Goal: Check status: Check status

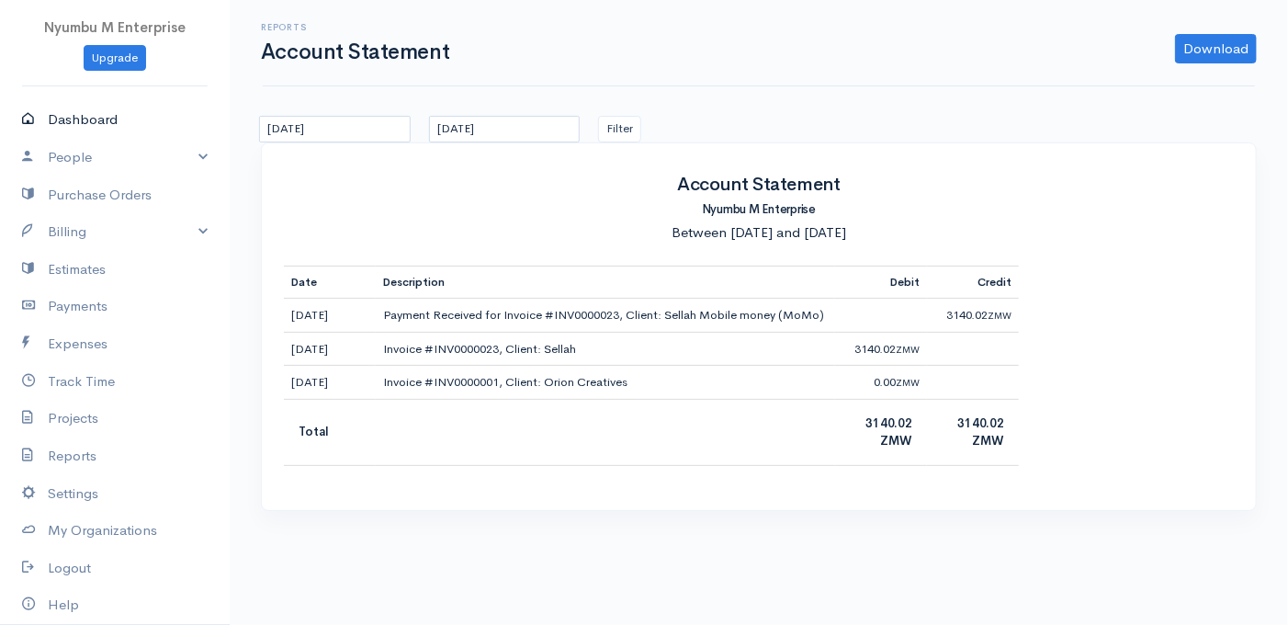
click at [84, 121] on link "Dashboard" at bounding box center [115, 120] width 230 height 38
select select "365"
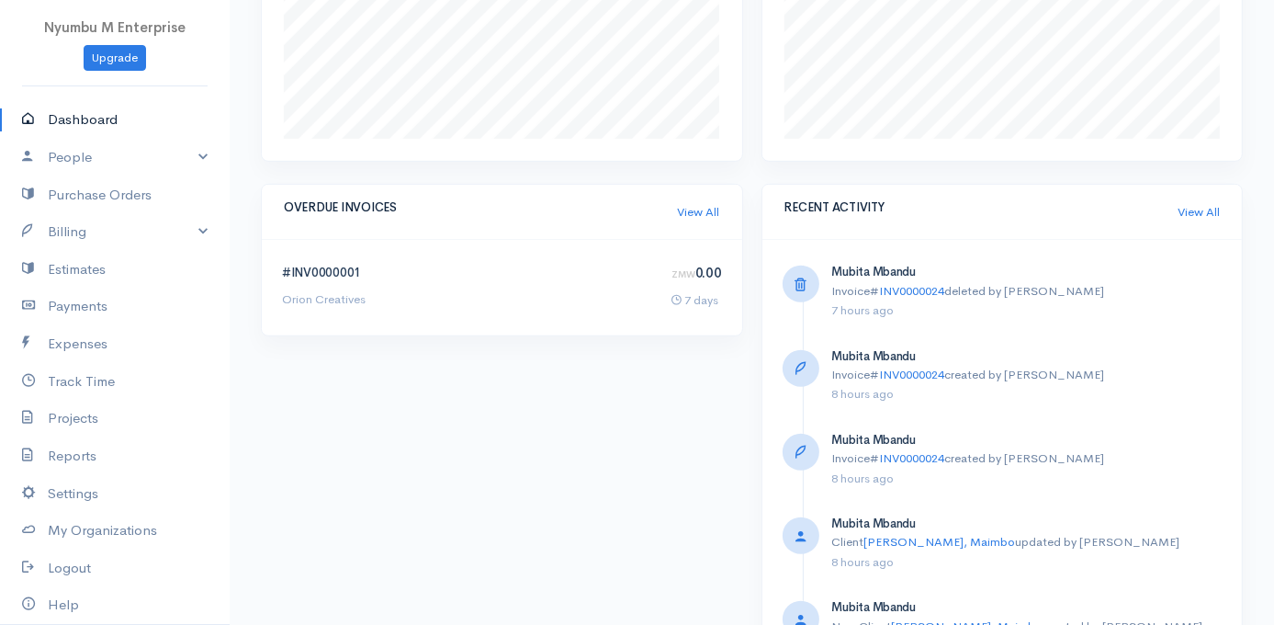
scroll to position [1010, 0]
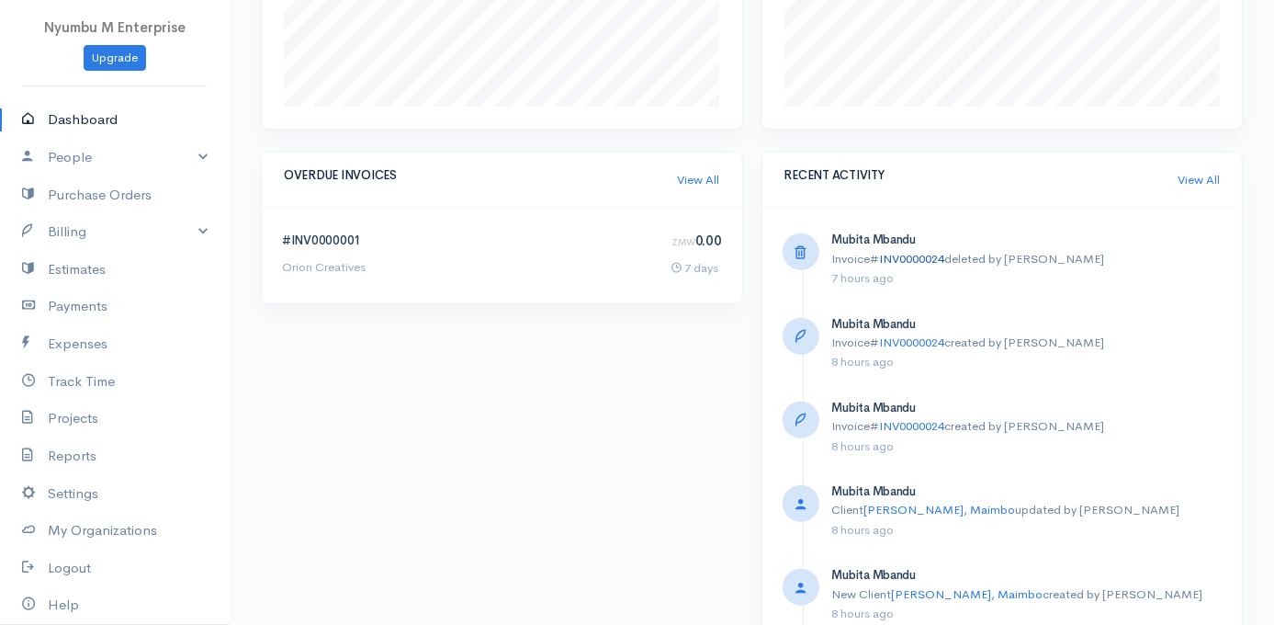
click at [928, 260] on link "INV0000024" at bounding box center [912, 259] width 65 height 16
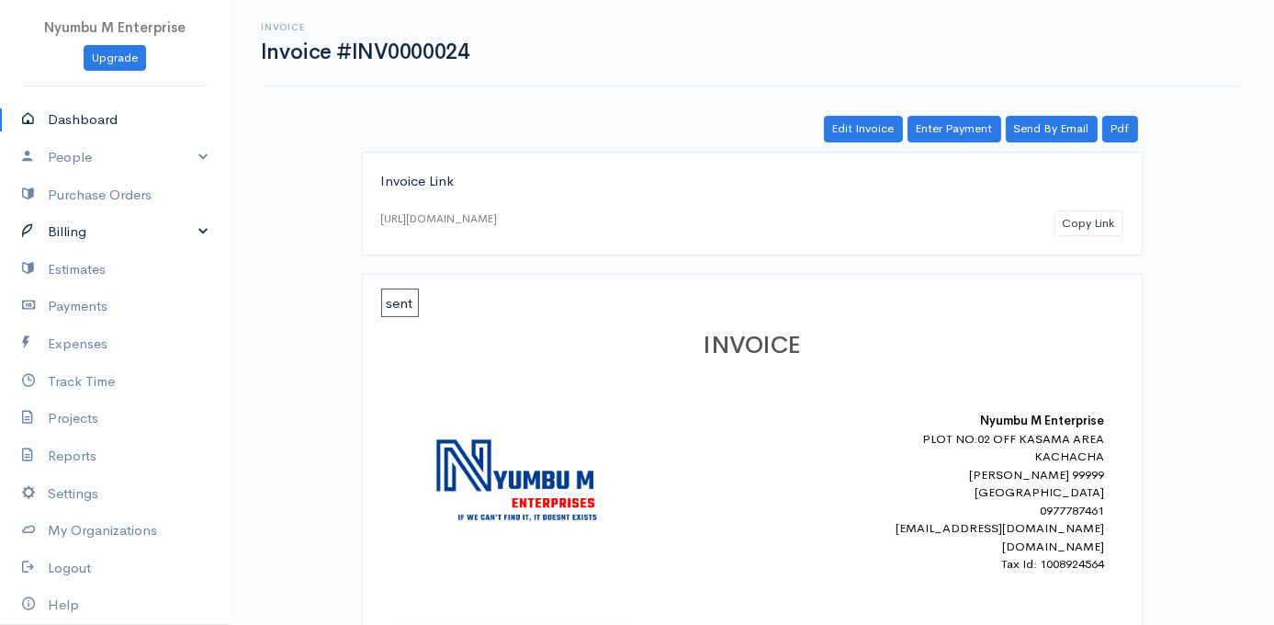
click at [165, 232] on link "Billing" at bounding box center [115, 232] width 230 height 38
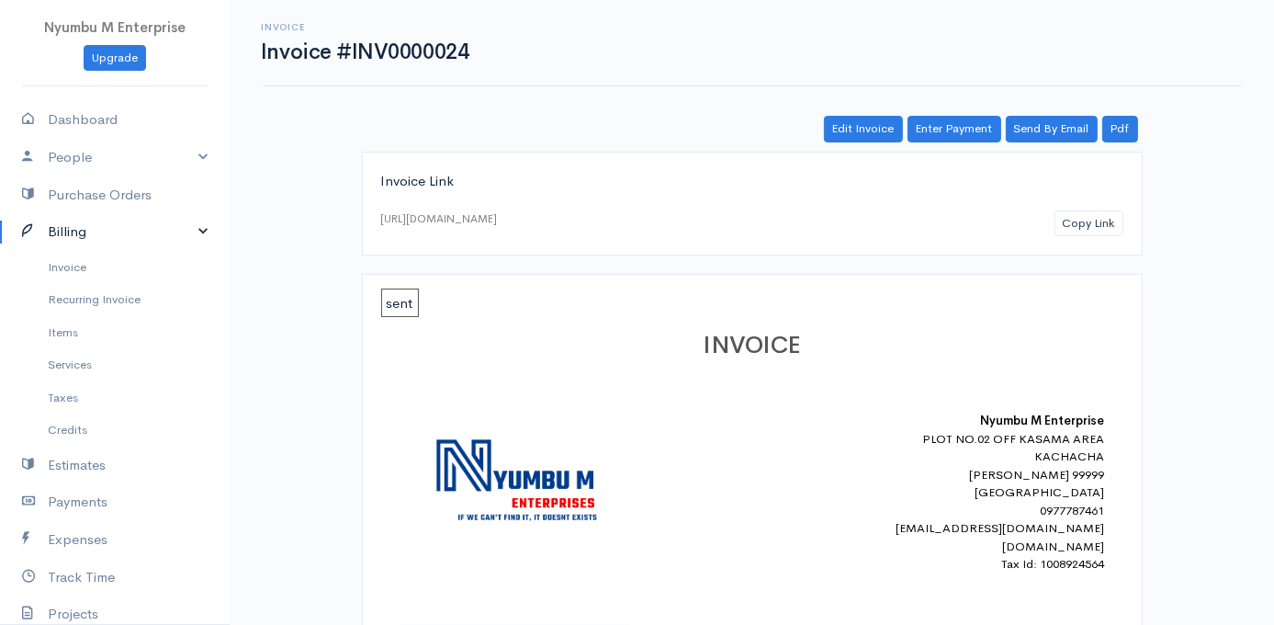
click at [165, 232] on link "Billing" at bounding box center [115, 232] width 230 height 38
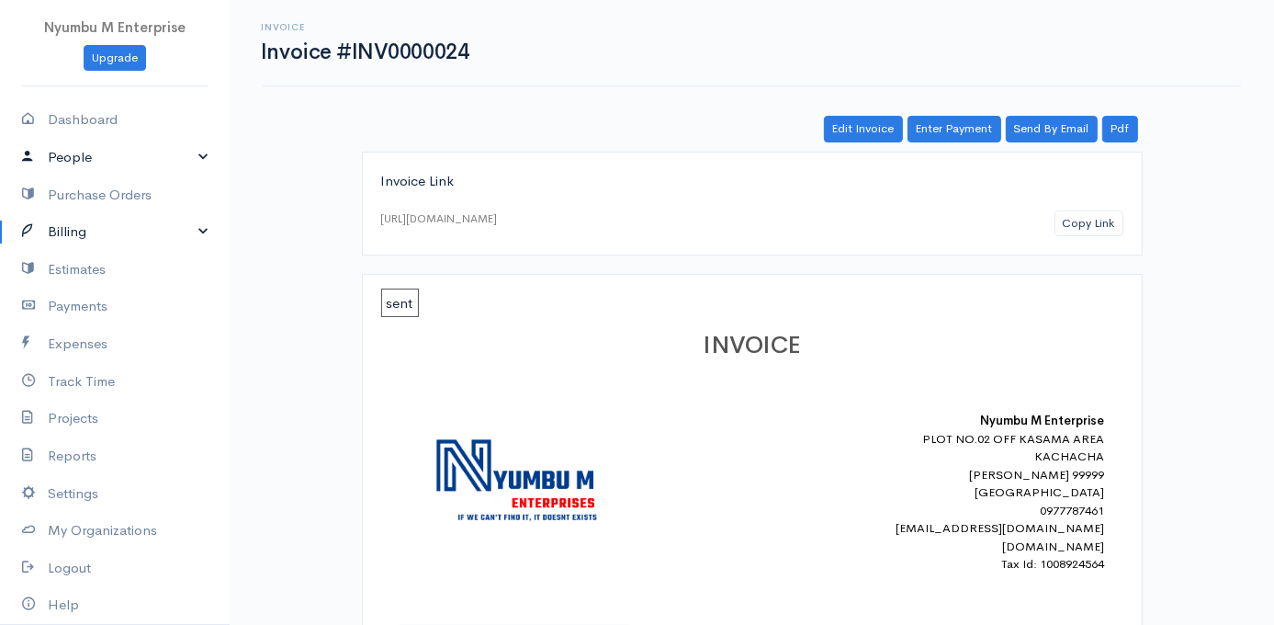
click at [156, 157] on link "People" at bounding box center [115, 158] width 230 height 38
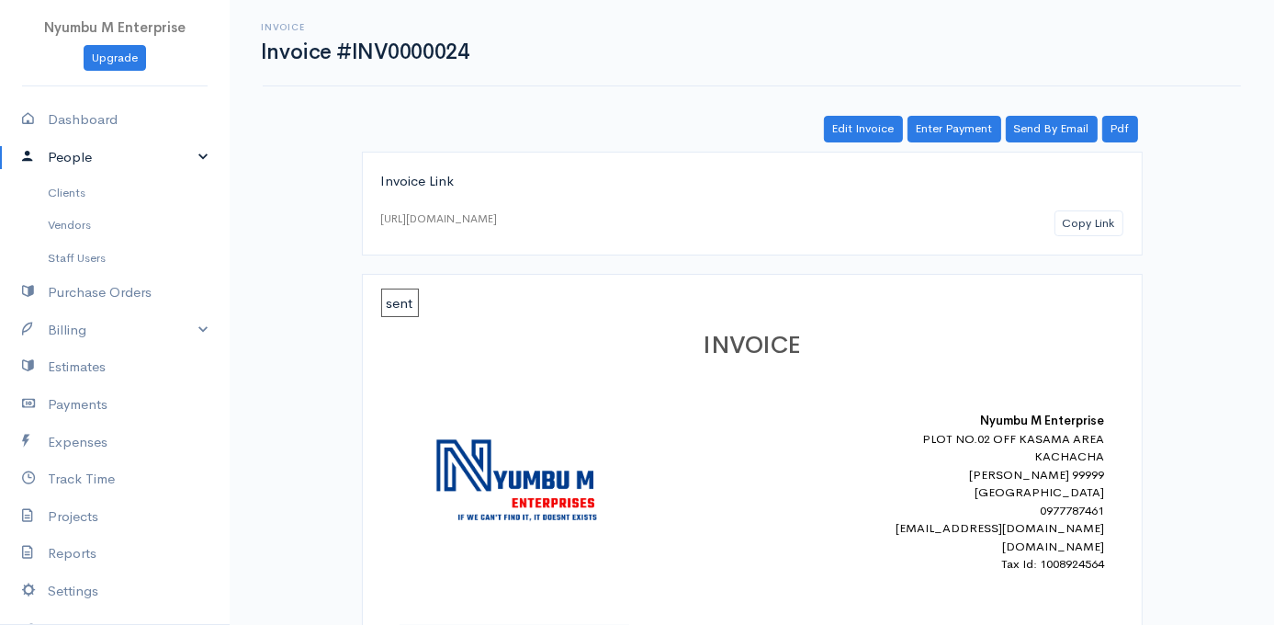
click at [156, 157] on link "People" at bounding box center [115, 158] width 230 height 38
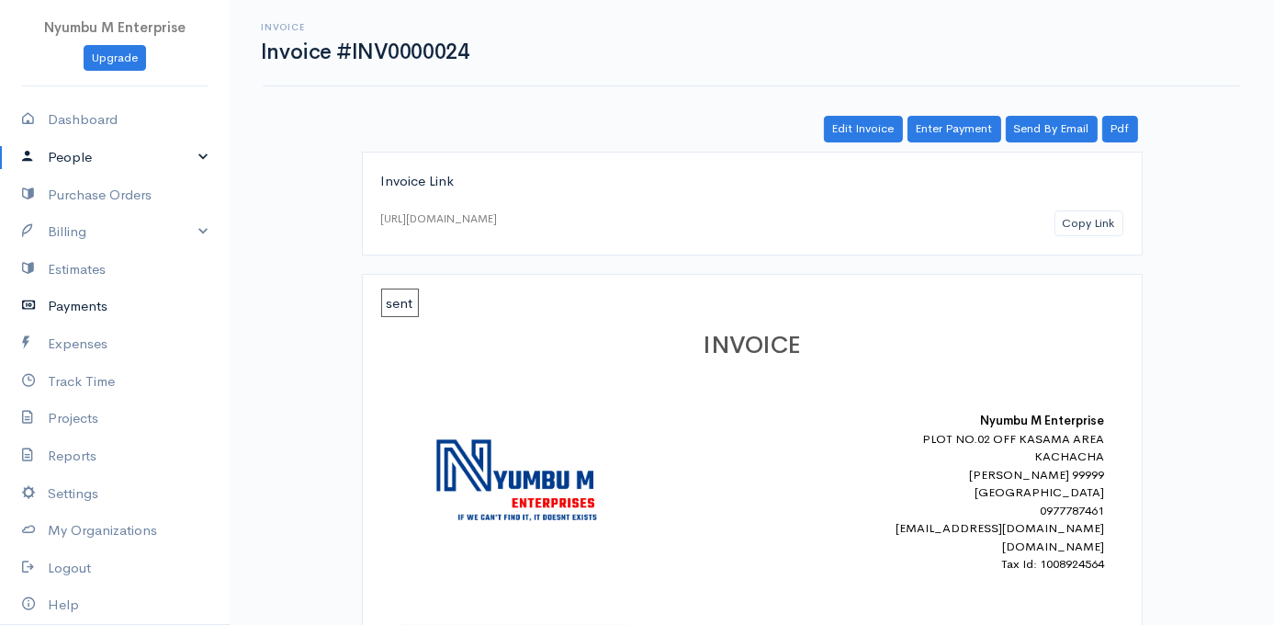
click at [74, 310] on link "Payments" at bounding box center [115, 306] width 230 height 38
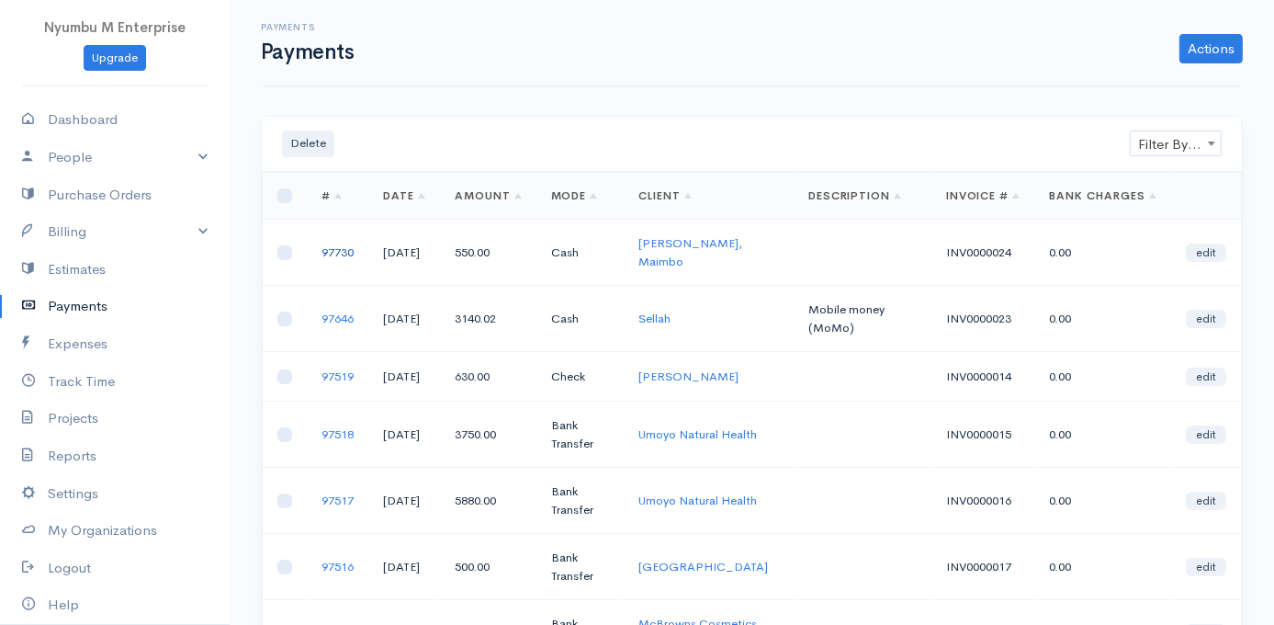
click at [343, 249] on link "97730" at bounding box center [337, 252] width 32 height 16
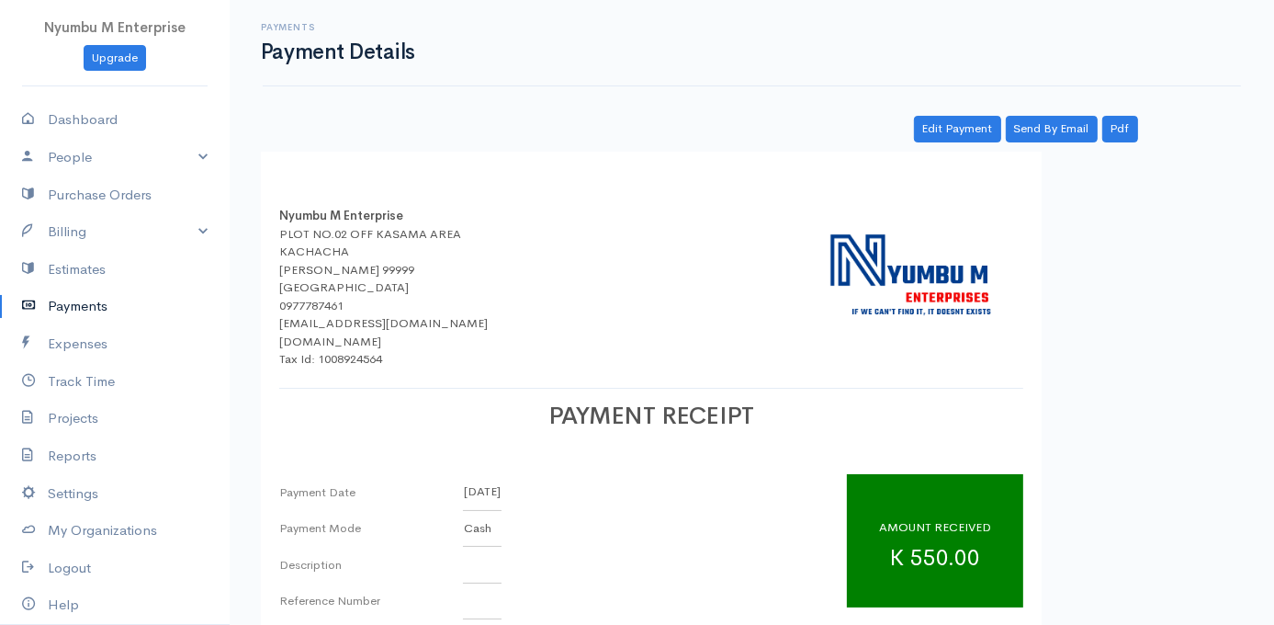
click at [919, 567] on div "AMOUNT RECEIVED K 550.00" at bounding box center [935, 540] width 176 height 133
click at [85, 109] on link "Dashboard" at bounding box center [115, 120] width 230 height 38
select select "365"
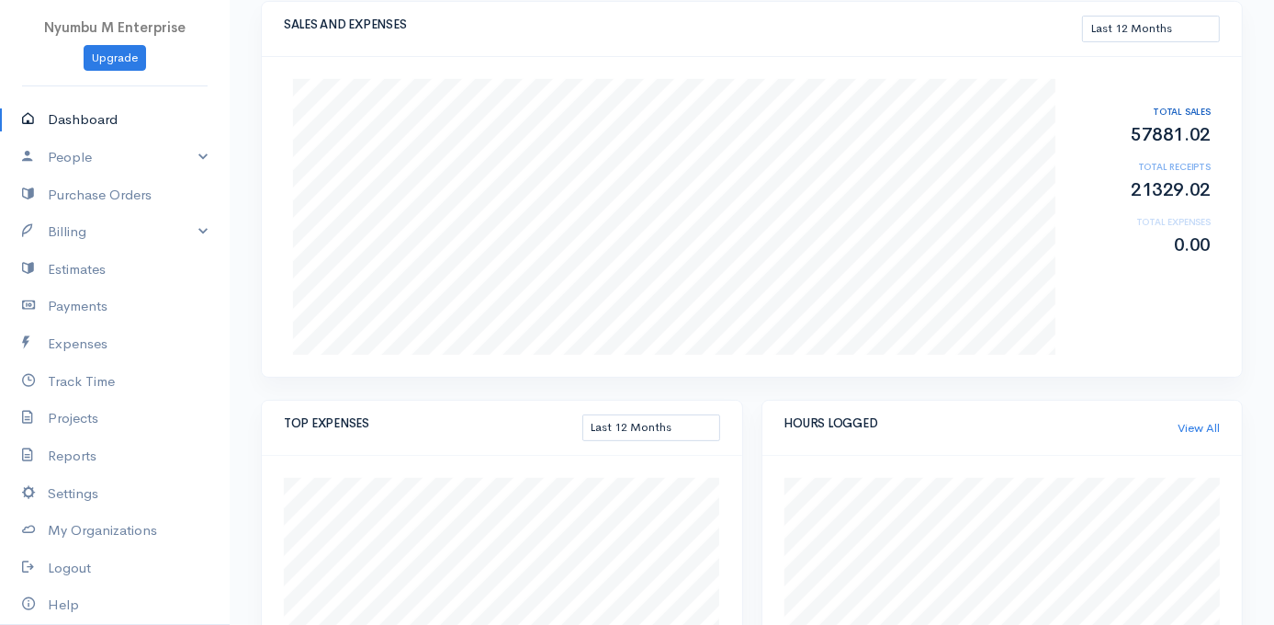
scroll to position [367, 0]
